Goal: Task Accomplishment & Management: Manage account settings

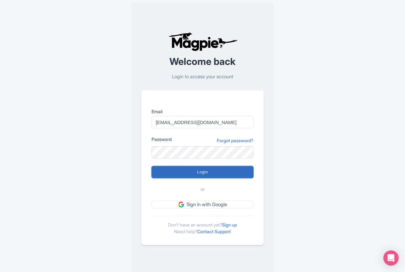
click at [175, 172] on input "Login" at bounding box center [203, 172] width 102 height 12
type input "Logging in..."
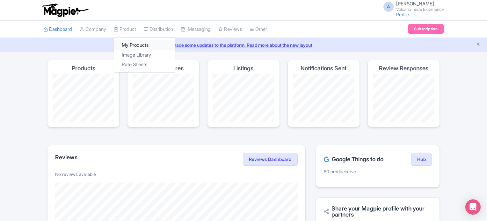
click at [133, 44] on link "My Products" at bounding box center [144, 45] width 60 height 10
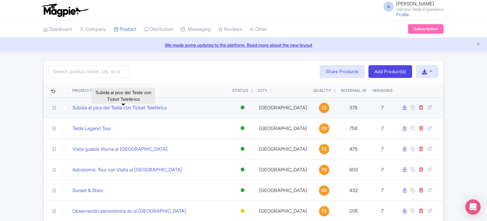
click at [108, 114] on td "Subida al pico del Teide con Ticket Teleférico" at bounding box center [150, 107] width 160 height 21
click at [108, 111] on link "Subida al pico del Teide con Ticket Teleférico" at bounding box center [119, 107] width 94 height 7
